Goal: Check status: Check status

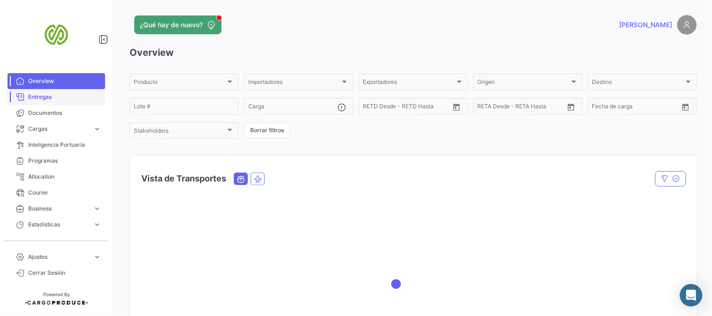
click at [58, 92] on link "Entregas" at bounding box center [57, 97] width 98 height 16
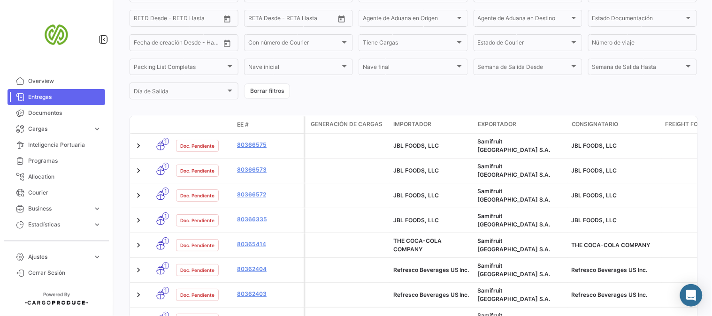
scroll to position [171, 0]
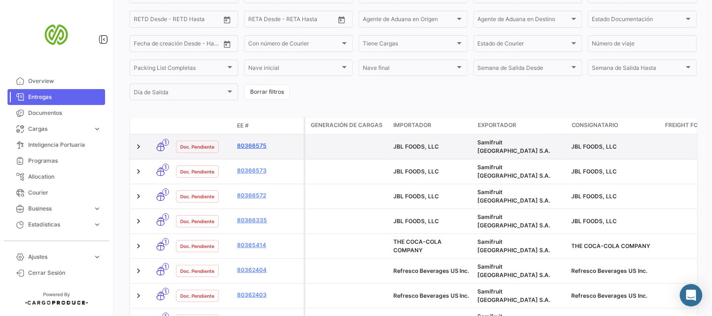
click at [247, 144] on link "80366575" at bounding box center [268, 146] width 63 height 8
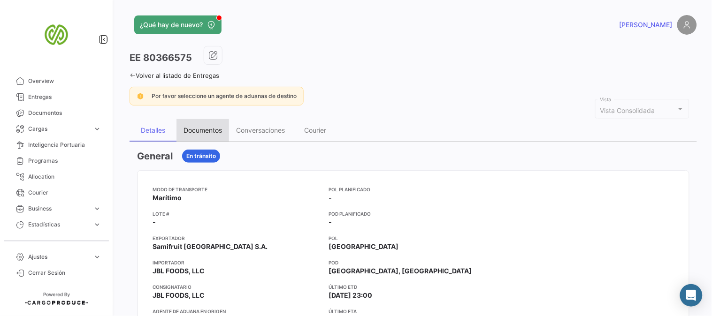
click at [212, 131] on div "Documentos" at bounding box center [202, 130] width 38 height 8
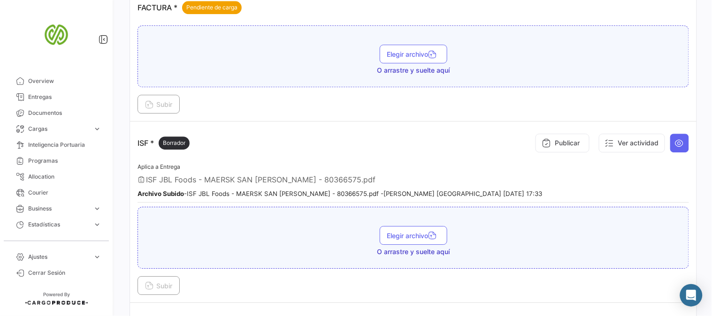
scroll to position [800, 0]
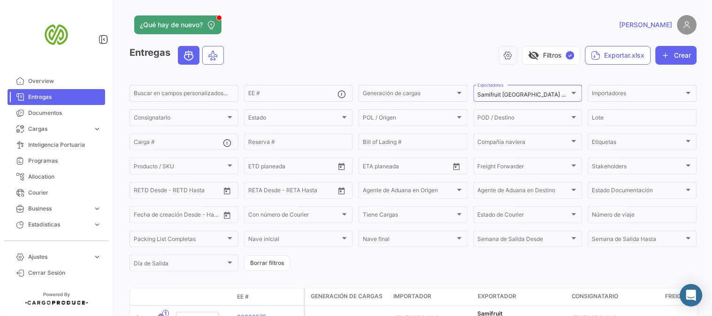
scroll to position [208, 0]
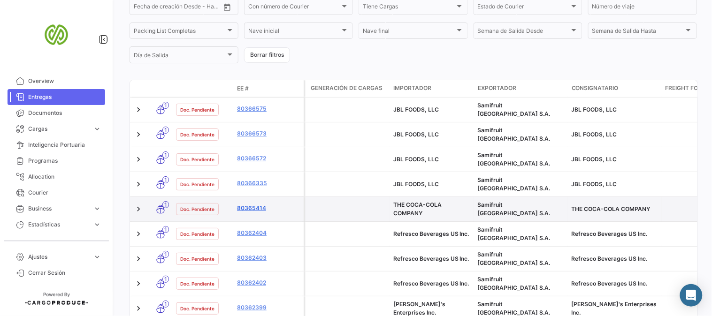
click at [251, 204] on link "80365414" at bounding box center [268, 208] width 63 height 8
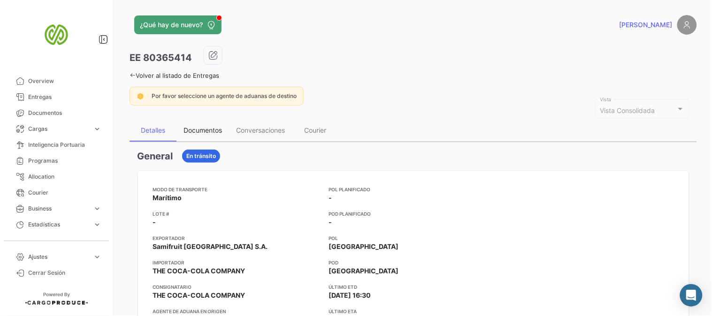
click at [191, 132] on div "Documentos" at bounding box center [202, 130] width 38 height 8
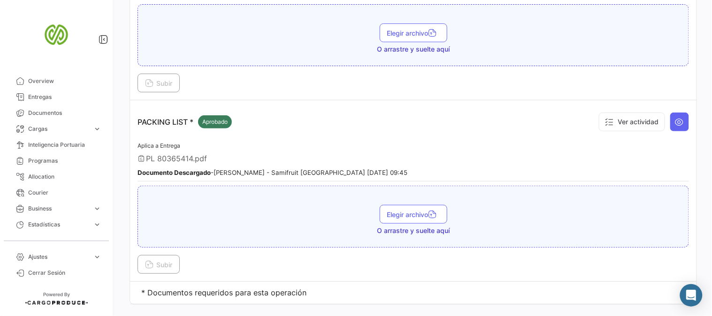
scroll to position [1875, 0]
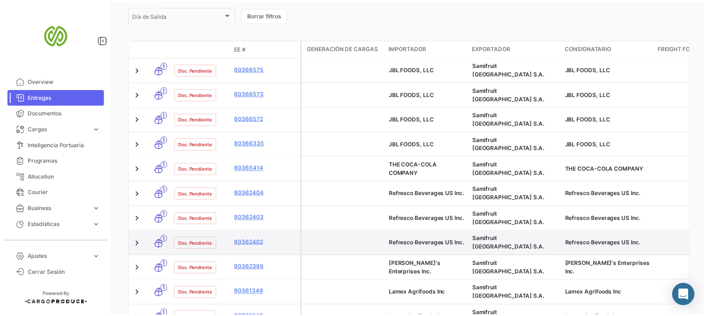
scroll to position [275, 0]
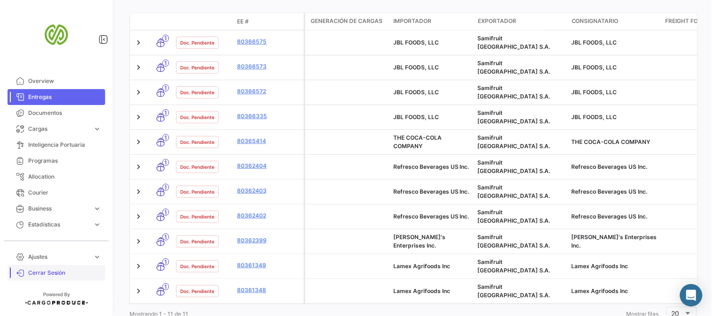
click at [45, 273] on span "Cerrar Sesión" at bounding box center [64, 273] width 73 height 8
